Goal: Task Accomplishment & Management: Complete application form

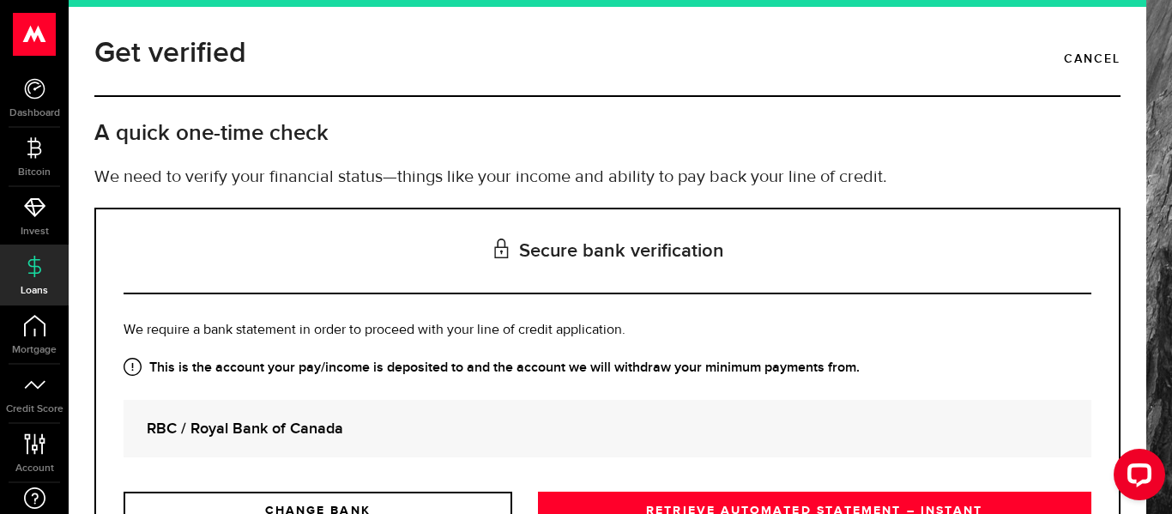
scroll to position [162, 0]
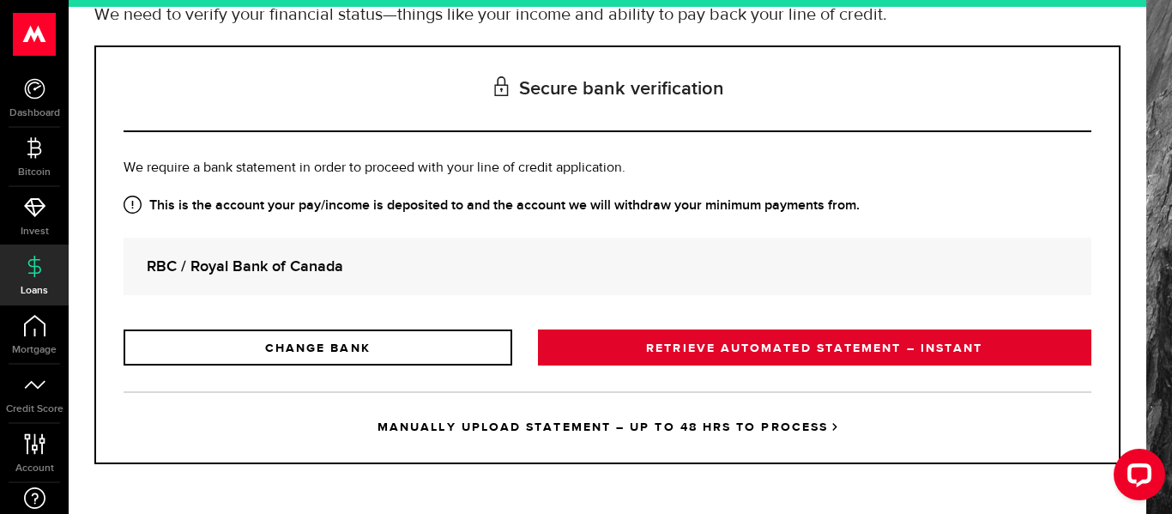
click at [665, 360] on link "RETRIEVE AUTOMATED STATEMENT – INSTANT" at bounding box center [814, 347] width 553 height 36
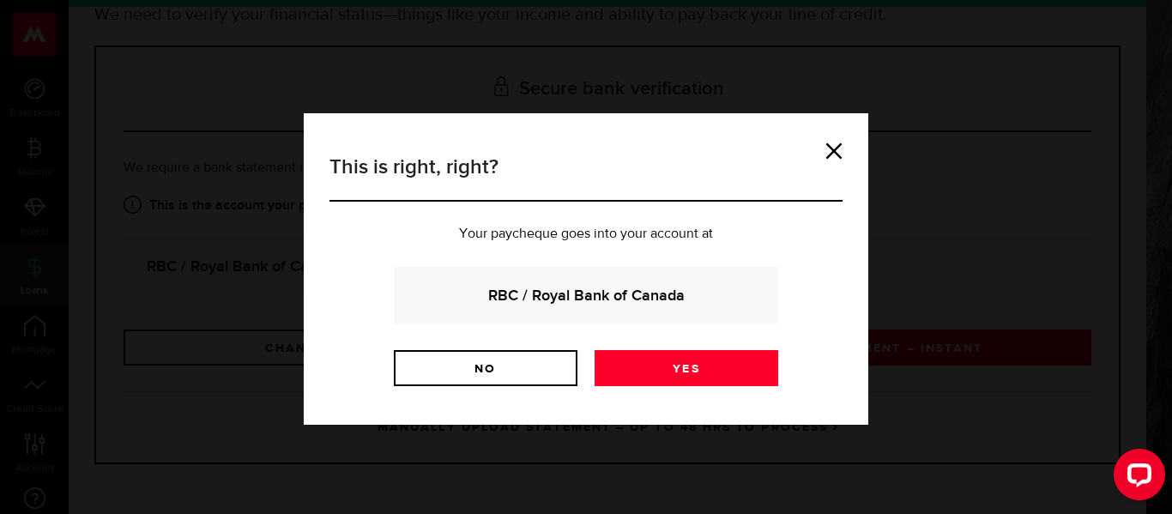
click at [665, 360] on div "This is right, right? Your paycheque goes into your account at RBC / Royal Bank…" at bounding box center [586, 257] width 1172 height 514
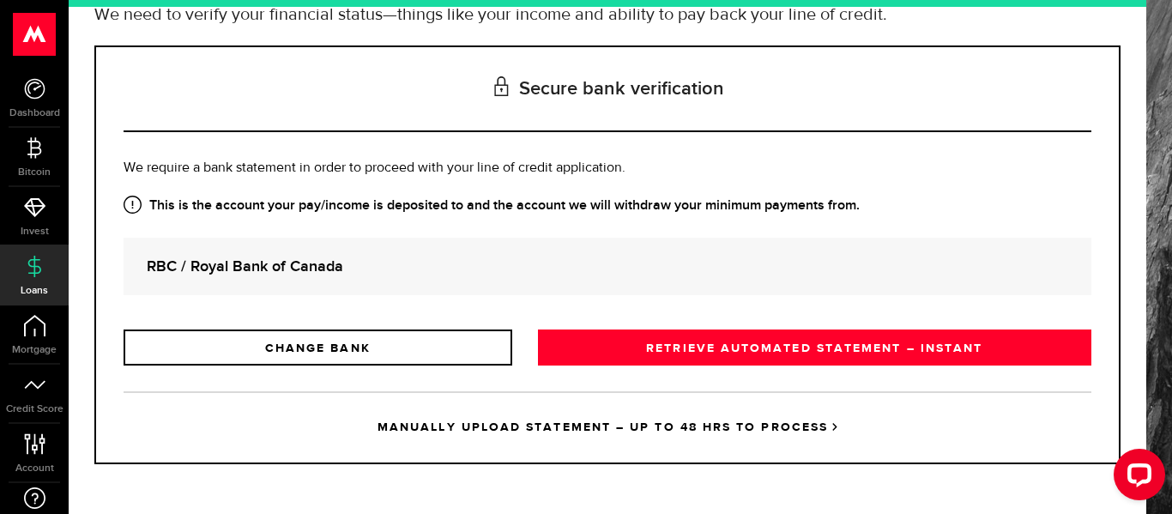
click at [662, 361] on link "RETRIEVE AUTOMATED STATEMENT – INSTANT" at bounding box center [814, 347] width 553 height 36
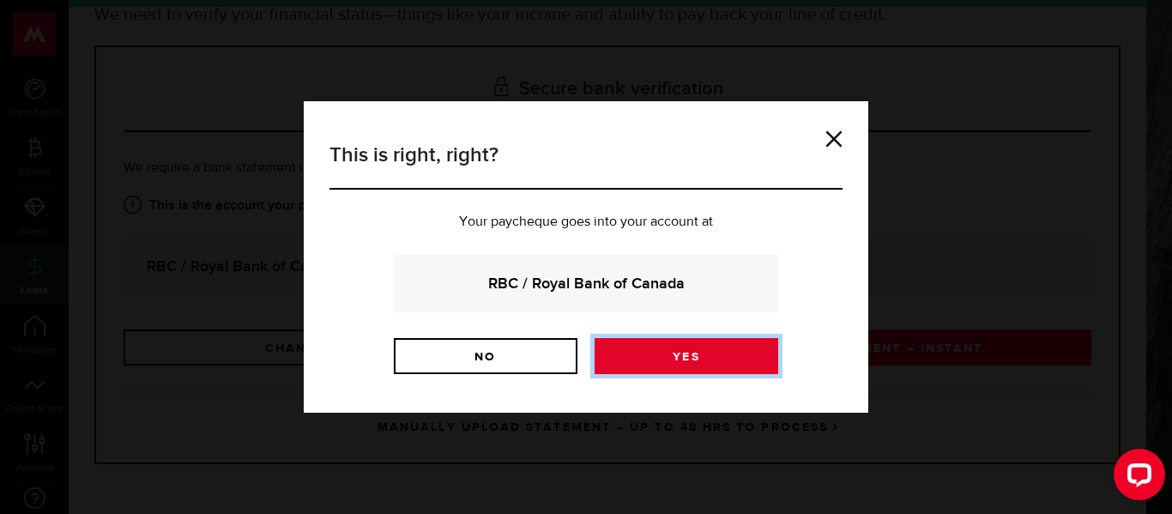
click at [668, 356] on link "Yes" at bounding box center [687, 356] width 184 height 36
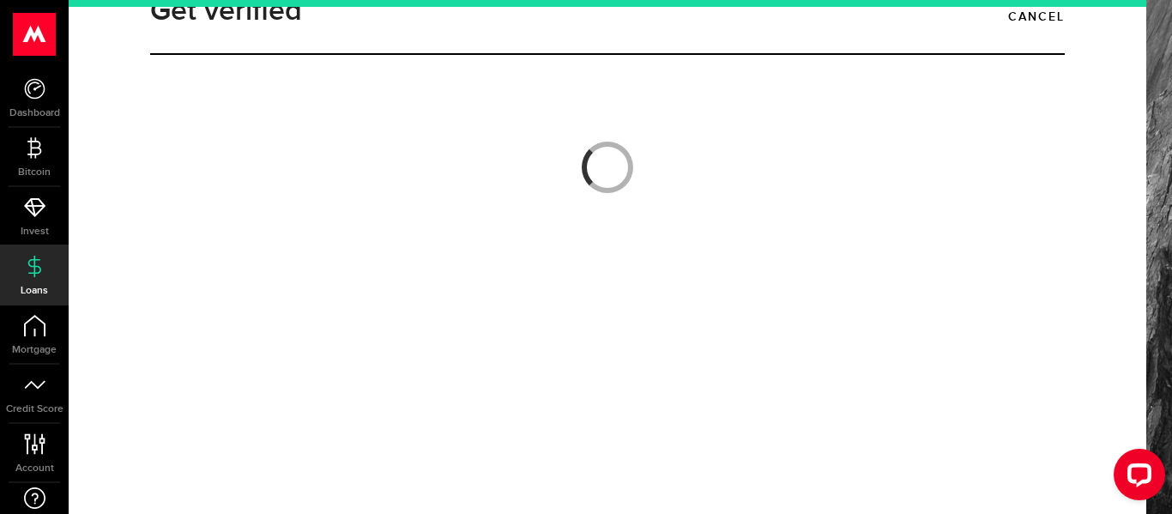
scroll to position [43, 0]
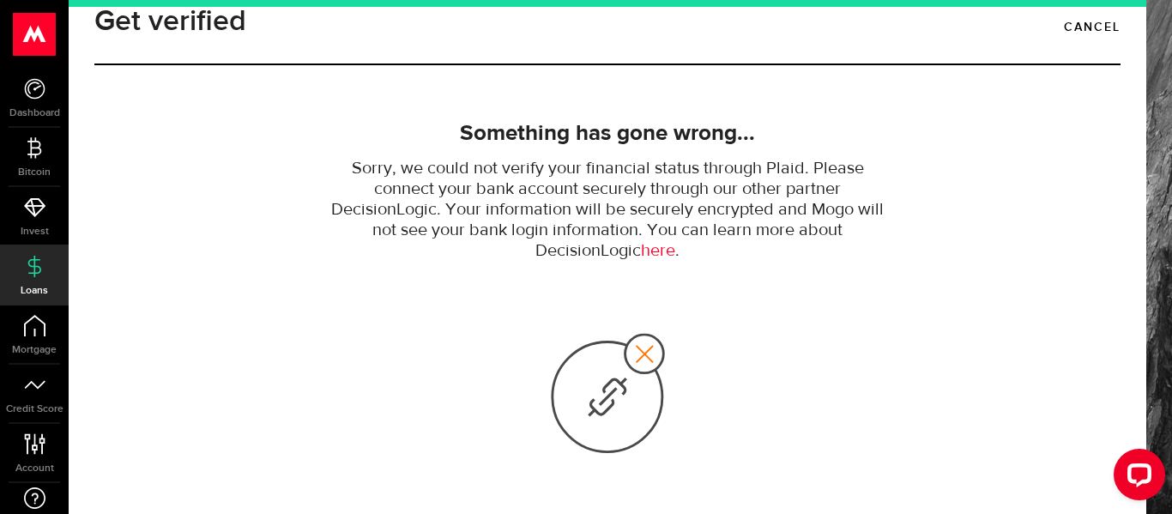
scroll to position [45, 0]
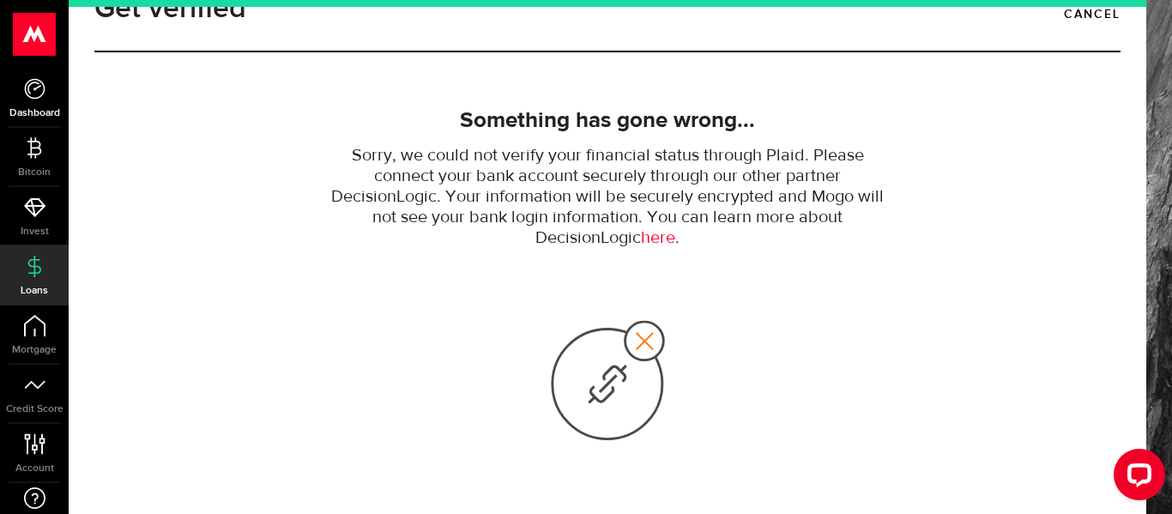
click at [42, 99] on icon at bounding box center [34, 88] width 21 height 21
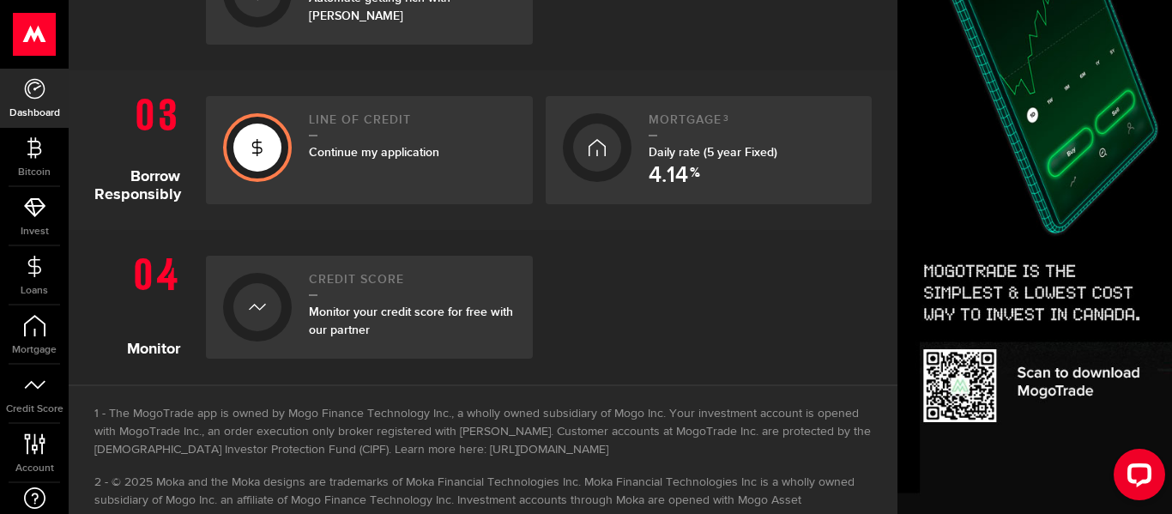
scroll to position [746, 0]
click at [323, 138] on div "Line of credit Continue my application" at bounding box center [412, 151] width 207 height 74
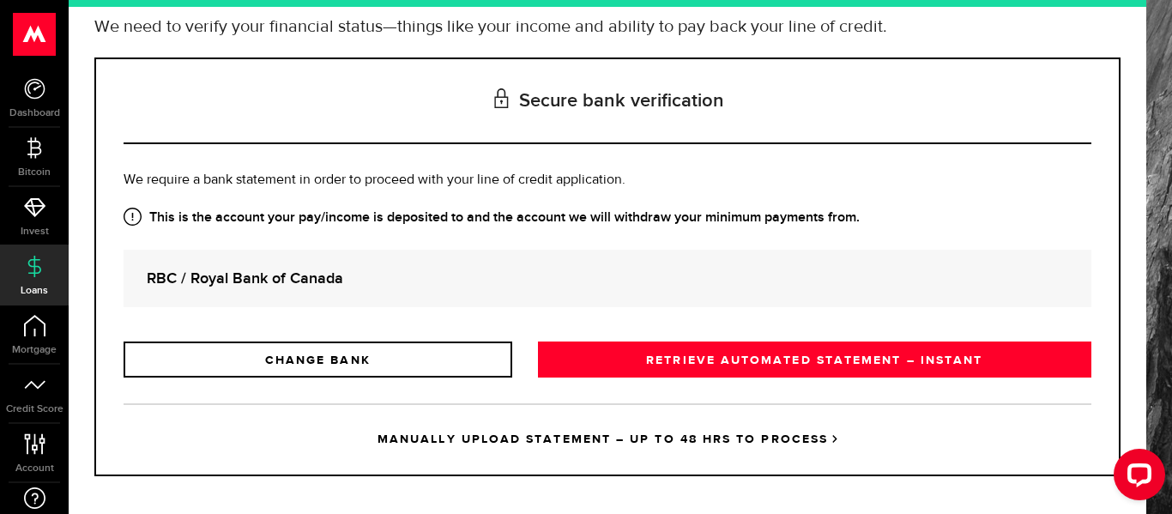
scroll to position [162, 0]
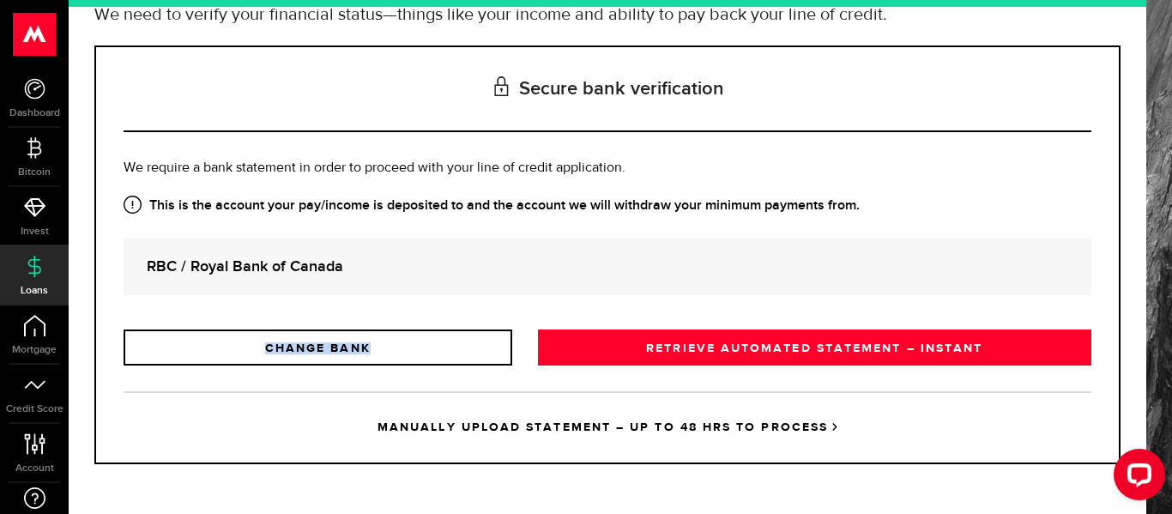
drag, startPoint x: 459, startPoint y: 362, endPoint x: 365, endPoint y: 232, distance: 161.0
click at [365, 232] on div "Is this the bank account you want us to get your bank statements from? We requi…" at bounding box center [608, 262] width 968 height 208
click at [343, 232] on div "Is this the bank account you want us to get your bank statements from? We requi…" at bounding box center [608, 262] width 968 height 208
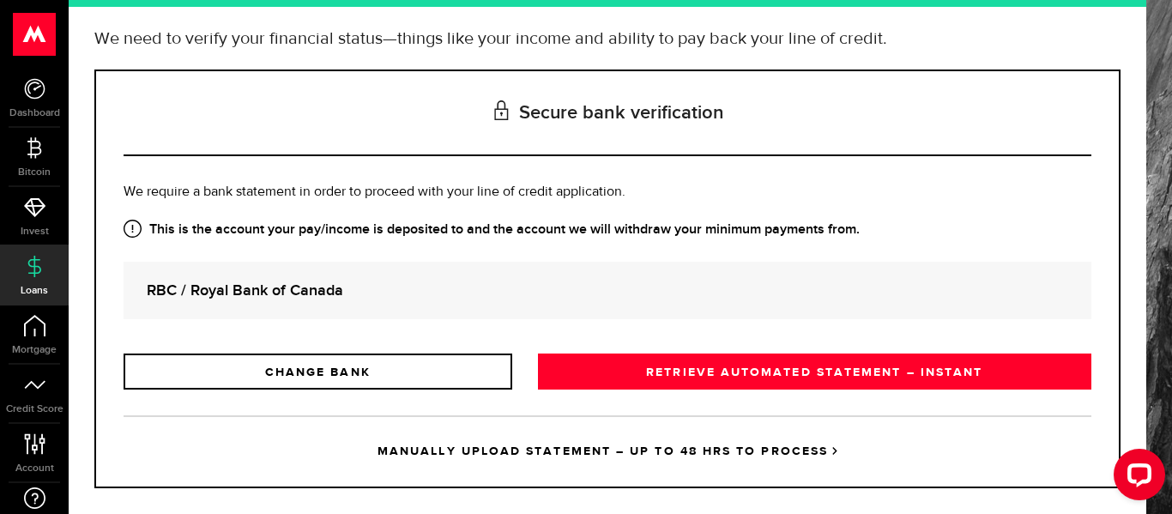
scroll to position [134, 0]
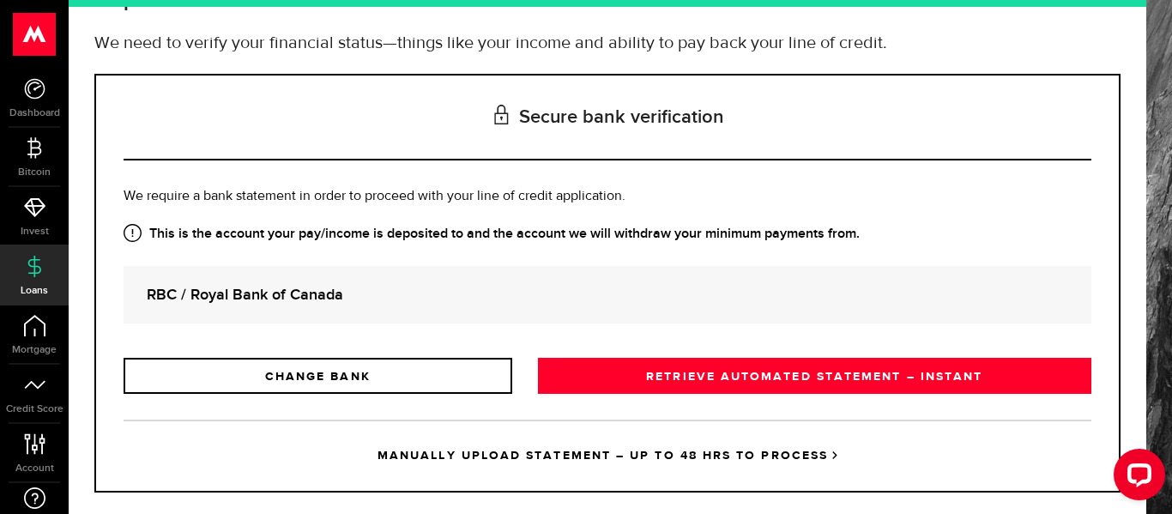
click at [496, 457] on link "MANUALLY UPLOAD STATEMENT – UP TO 48 HRS TO PROCESS" at bounding box center [608, 455] width 968 height 71
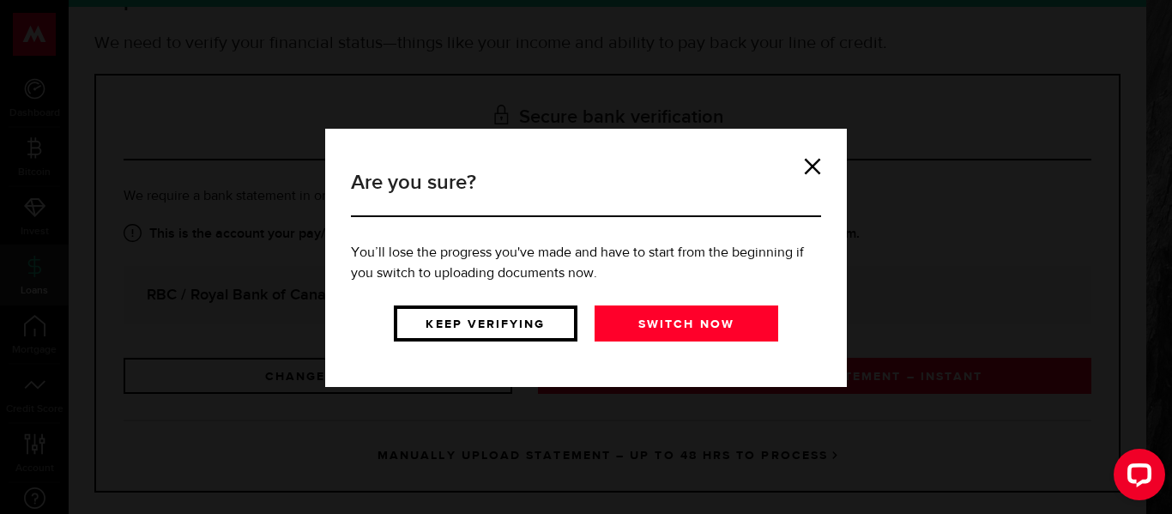
click at [534, 327] on link "Keep verifying" at bounding box center [486, 323] width 184 height 36
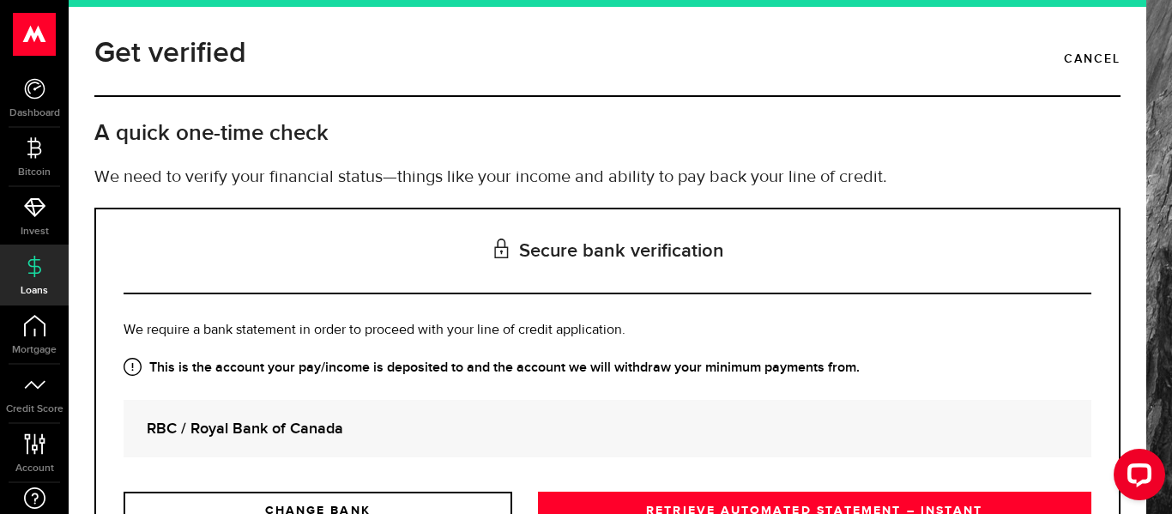
scroll to position [162, 0]
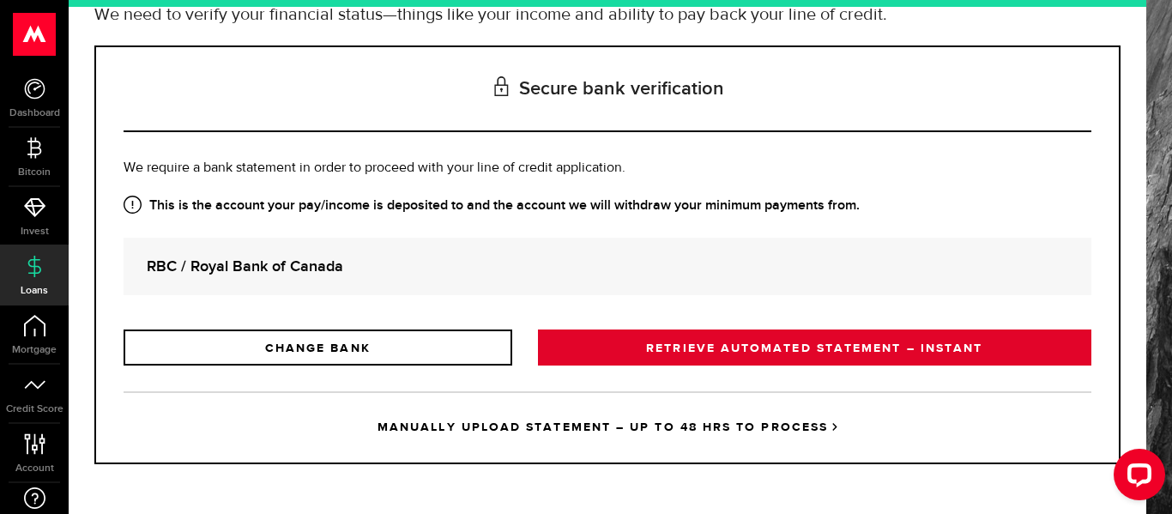
click at [728, 358] on link "RETRIEVE AUTOMATED STATEMENT – INSTANT" at bounding box center [814, 347] width 553 height 36
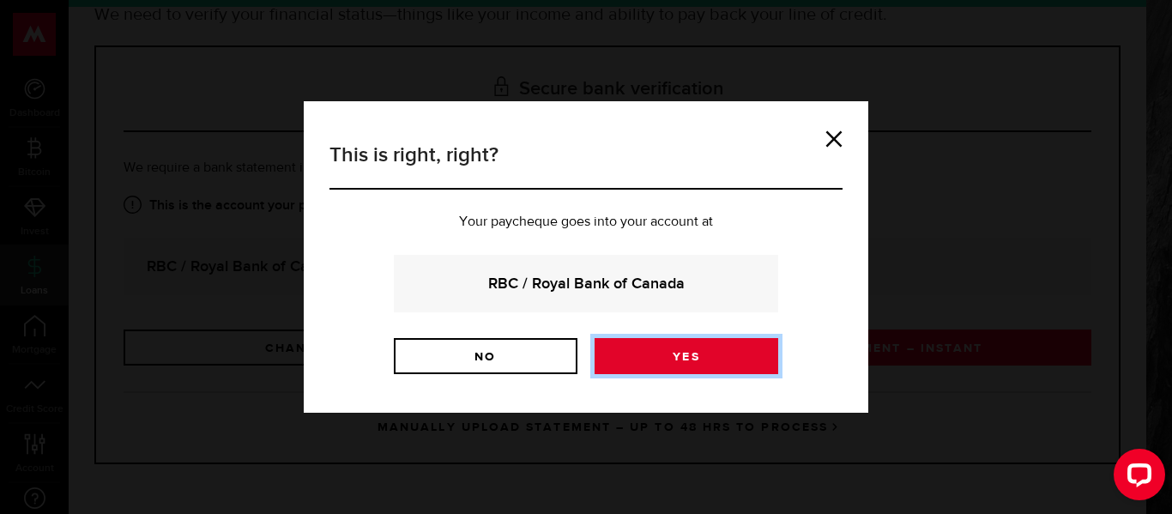
click at [686, 362] on link "Yes" at bounding box center [687, 356] width 184 height 36
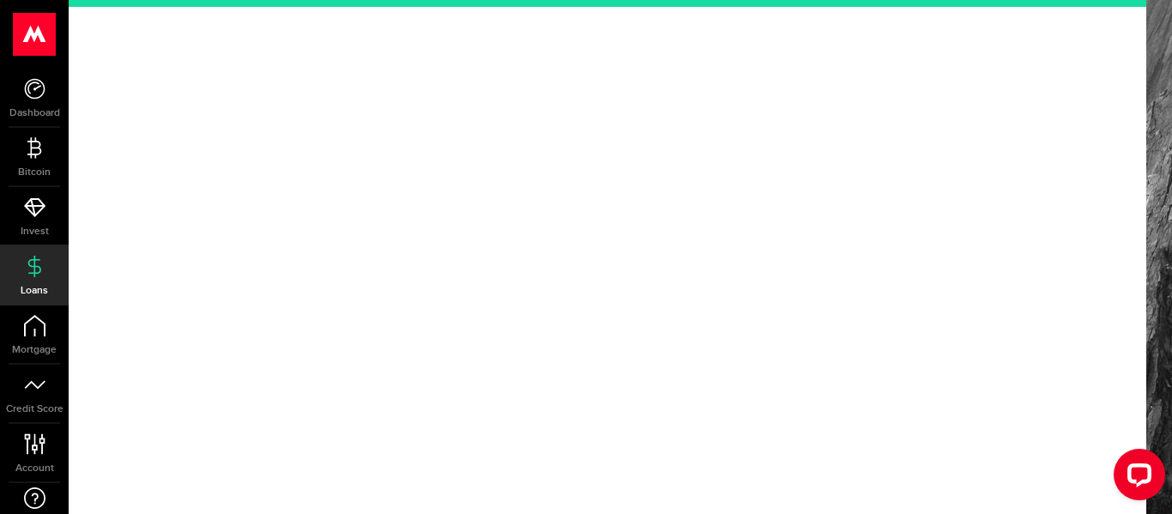
scroll to position [125, 0]
